Goal: Task Accomplishment & Management: Manage account settings

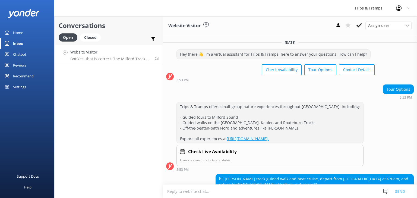
scroll to position [57, 0]
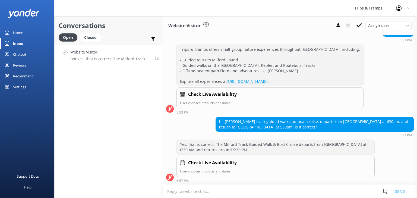
click at [18, 41] on div "Inbox" at bounding box center [18, 43] width 10 height 11
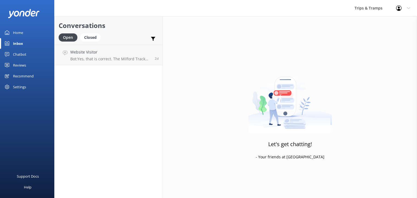
click at [21, 43] on div "Inbox" at bounding box center [18, 43] width 10 height 11
click at [22, 44] on div "Inbox" at bounding box center [18, 43] width 10 height 11
click at [14, 33] on div "Home" at bounding box center [18, 32] width 10 height 11
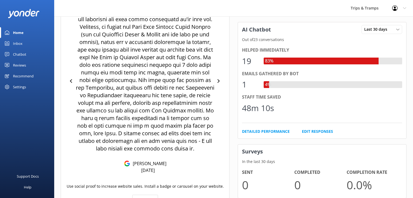
scroll to position [239, 0]
drag, startPoint x: 15, startPoint y: 46, endPoint x: 19, endPoint y: 46, distance: 3.5
click at [15, 46] on div "Inbox" at bounding box center [17, 43] width 9 height 11
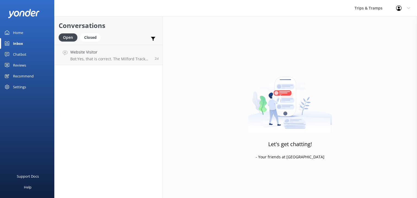
drag, startPoint x: 12, startPoint y: 43, endPoint x: 28, endPoint y: 39, distance: 16.6
click at [12, 43] on link "Inbox" at bounding box center [27, 43] width 54 height 11
click at [16, 46] on div "Inbox" at bounding box center [18, 43] width 10 height 11
click at [16, 44] on div "Inbox" at bounding box center [18, 43] width 10 height 11
